Goal: Task Accomplishment & Management: Complete application form

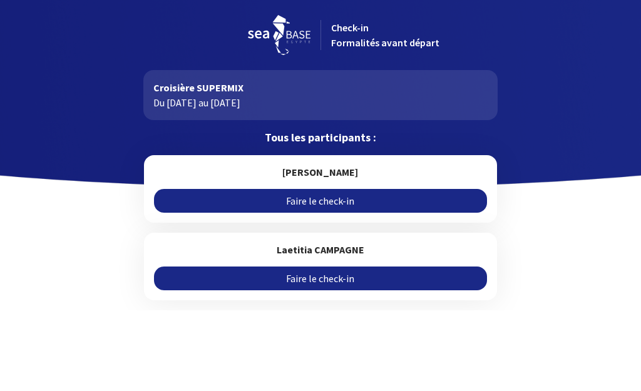
click at [318, 202] on link "Faire le check-in" at bounding box center [320, 201] width 332 height 24
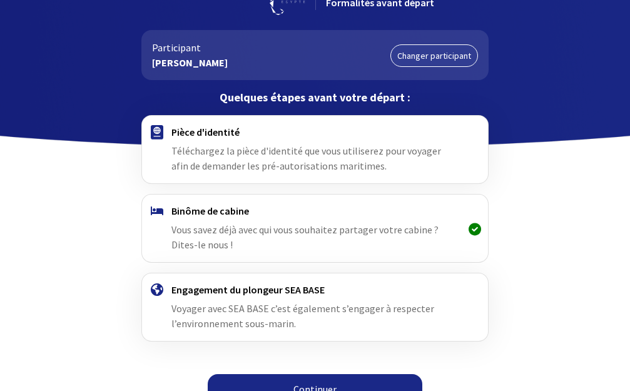
scroll to position [61, 0]
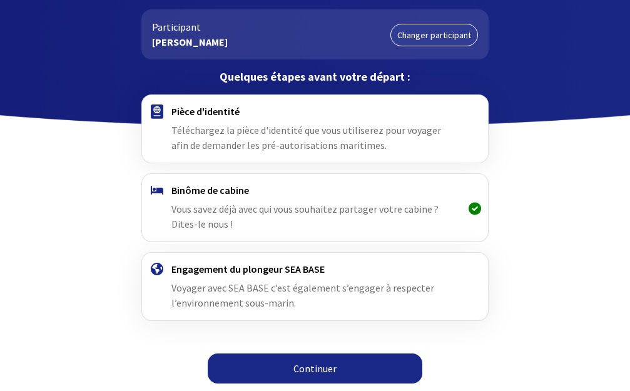
click at [303, 371] on link "Continuer" at bounding box center [315, 369] width 215 height 30
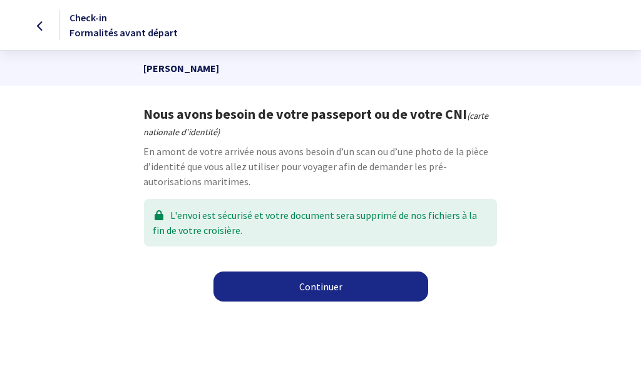
click at [296, 283] on link "Continuer" at bounding box center [320, 287] width 215 height 30
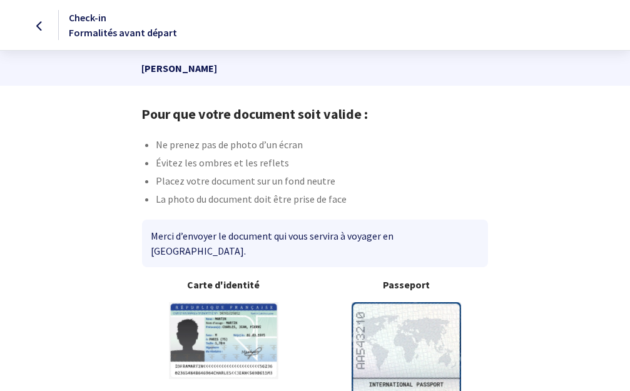
scroll to position [63, 0]
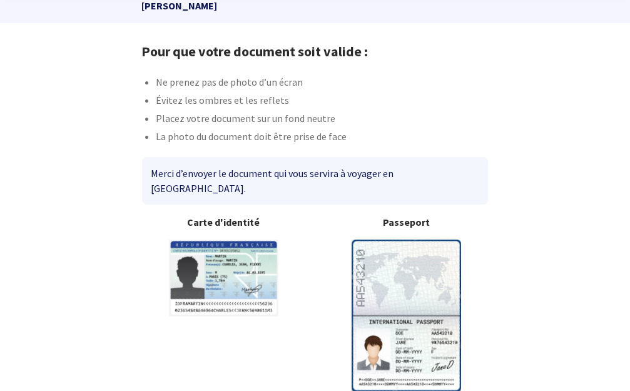
click at [387, 266] on img at bounding box center [407, 316] width 110 height 152
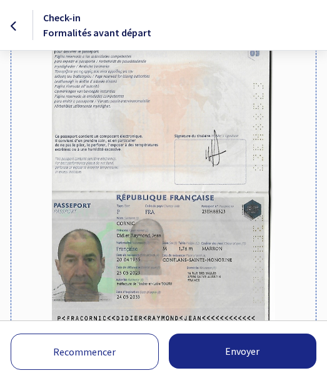
scroll to position [188, 0]
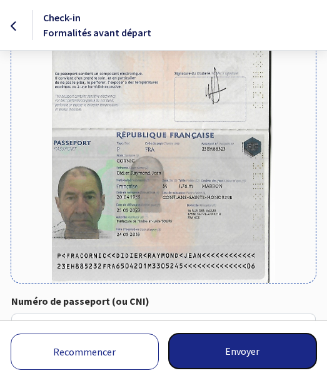
click at [233, 356] on button "Envoyer" at bounding box center [243, 351] width 148 height 35
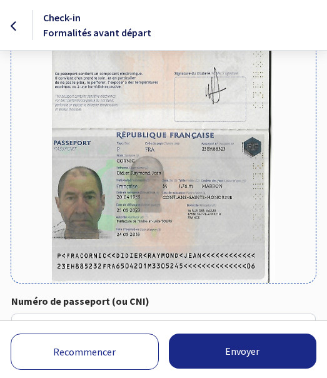
click at [79, 321] on div "Recommencer Envoyer Chargement en cours, veuillez patienter..." at bounding box center [163, 349] width 327 height 58
click at [79, 319] on input "Numéro de passeport (ou CNI)" at bounding box center [163, 329] width 305 height 30
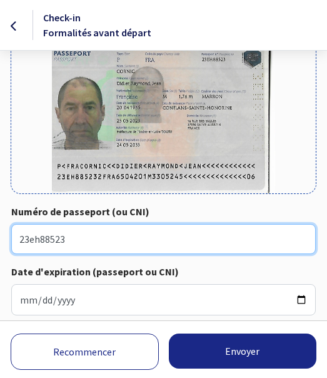
scroll to position [340, 0]
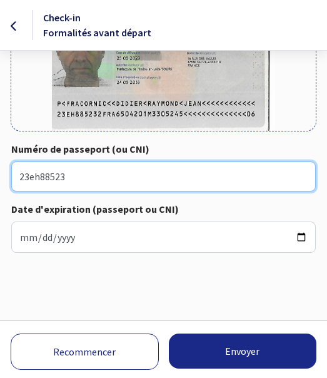
type input "23eh88523"
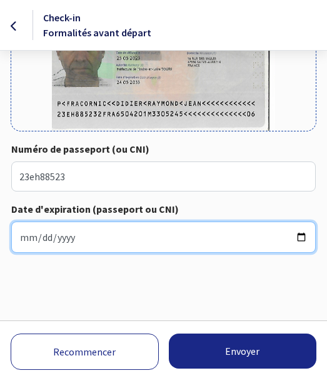
click at [84, 233] on input "Date d'expiration (passeport ou CNI)" at bounding box center [163, 237] width 305 height 31
type input "2033-05-24"
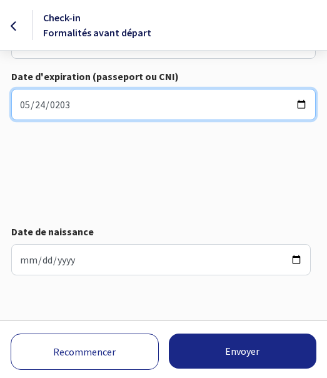
scroll to position [474, 0]
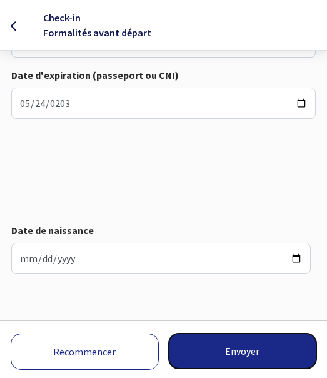
click at [219, 349] on button "Envoyer" at bounding box center [243, 351] width 148 height 35
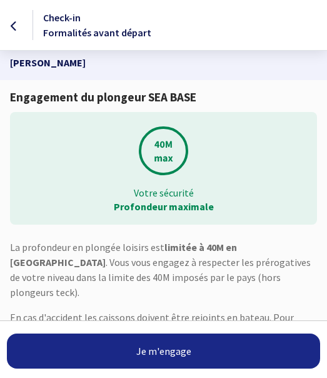
scroll to position [8, 0]
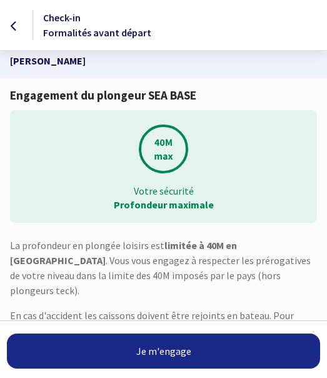
click at [177, 350] on link "Je m'engage" at bounding box center [164, 351] width 314 height 35
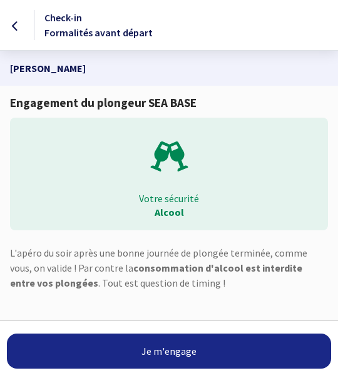
click at [177, 350] on link "Je m'engage" at bounding box center [169, 351] width 324 height 35
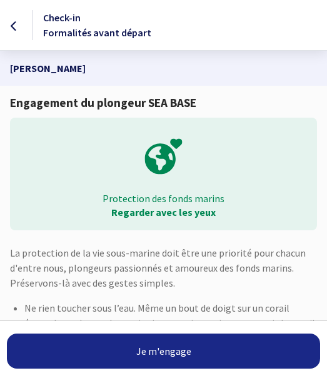
click at [177, 350] on link "Je m'engage" at bounding box center [164, 351] width 314 height 35
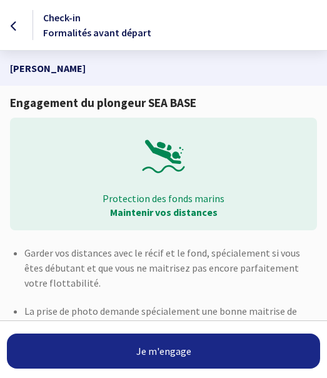
click at [177, 350] on link "Je m'engage" at bounding box center [164, 351] width 314 height 35
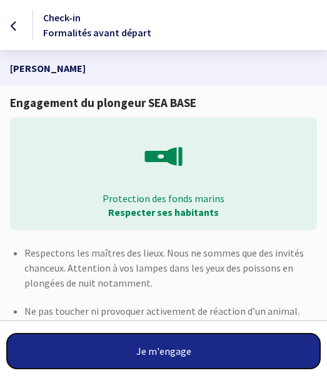
click at [177, 350] on button "Je m'engage" at bounding box center [164, 351] width 314 height 35
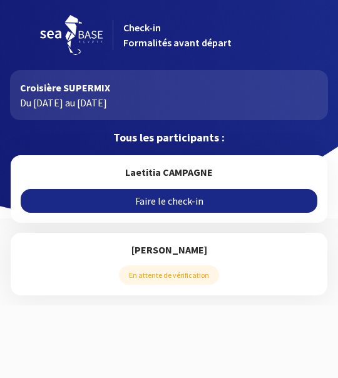
click at [172, 200] on link "Faire le check-in" at bounding box center [169, 201] width 297 height 24
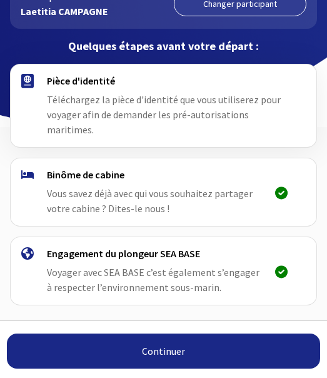
scroll to position [108, 0]
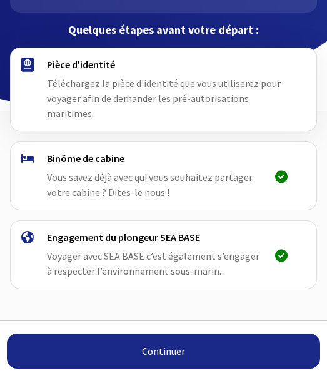
click at [165, 349] on link "Continuer" at bounding box center [164, 351] width 314 height 35
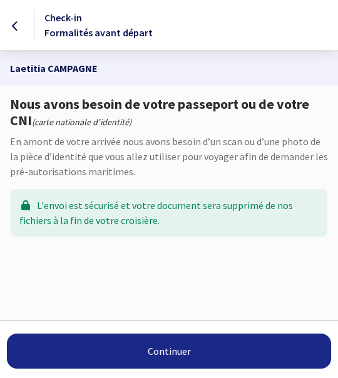
drag, startPoint x: 0, startPoint y: 0, endPoint x: 165, endPoint y: 349, distance: 385.8
click at [165, 349] on link "Continuer" at bounding box center [169, 351] width 324 height 35
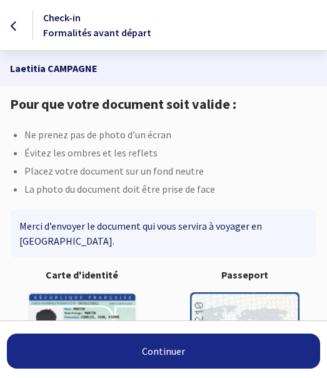
click at [217, 294] on img at bounding box center [245, 368] width 110 height 152
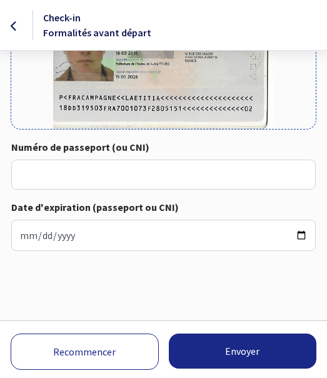
scroll to position [349, 0]
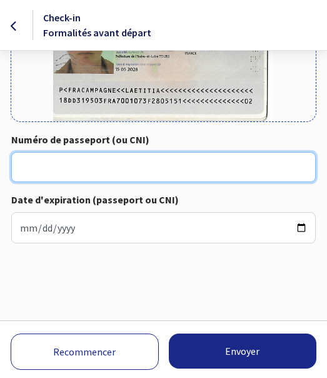
click at [74, 168] on input "Numéro de passeport (ou CNI)" at bounding box center [163, 167] width 305 height 30
type input "18DD31950"
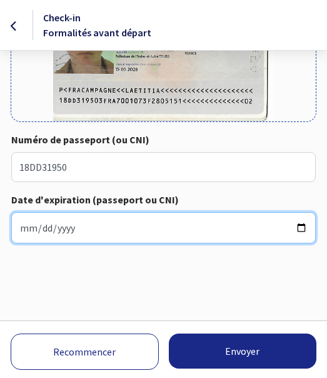
click at [78, 227] on input "Date d'expiration (passeport ou CNI)" at bounding box center [163, 227] width 305 height 31
type input "2028-05-15"
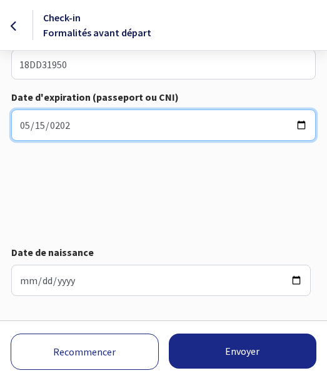
scroll to position [474, 0]
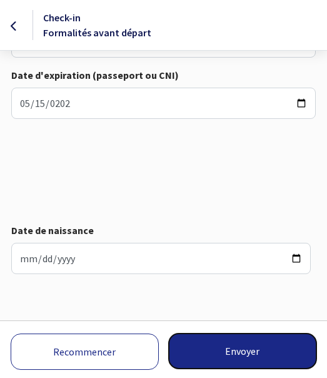
click at [215, 354] on button "Envoyer" at bounding box center [243, 351] width 148 height 35
